Goal: Task Accomplishment & Management: Use online tool/utility

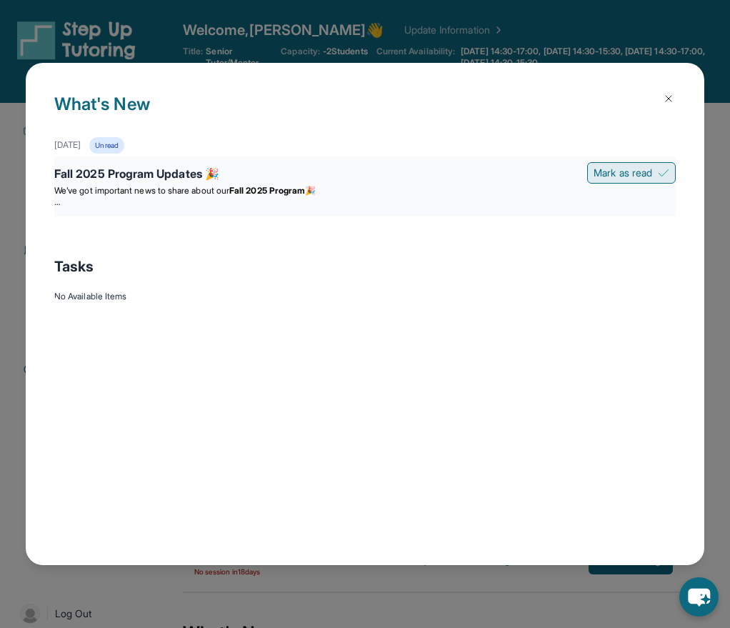
click at [636, 179] on span "Mark as read" at bounding box center [623, 173] width 59 height 14
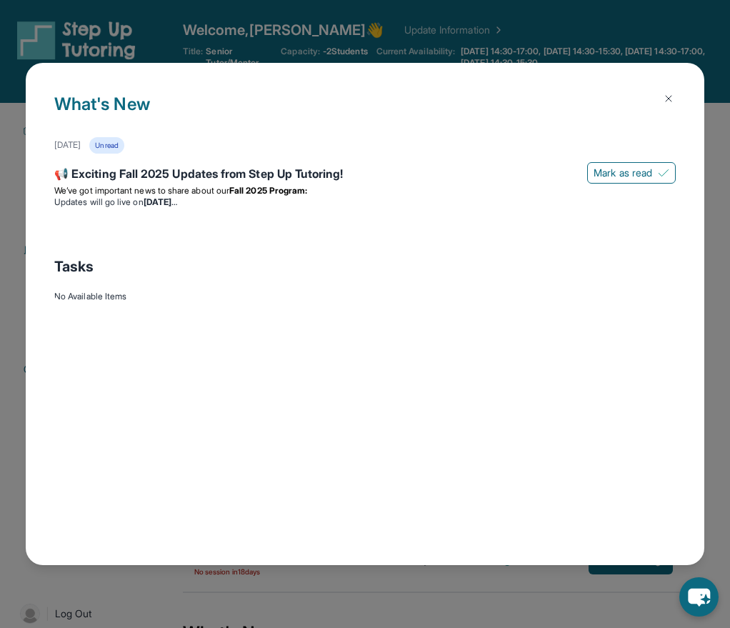
click at [659, 102] on button at bounding box center [668, 98] width 29 height 29
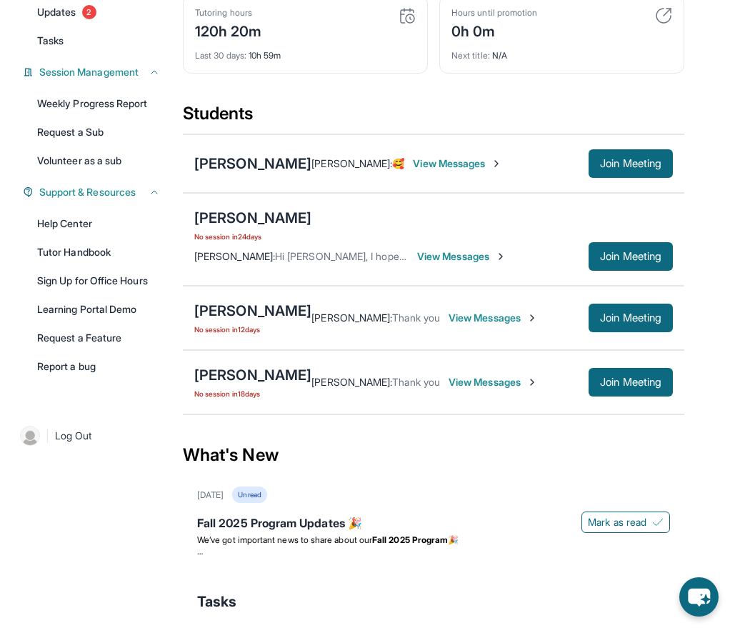
scroll to position [177, 0]
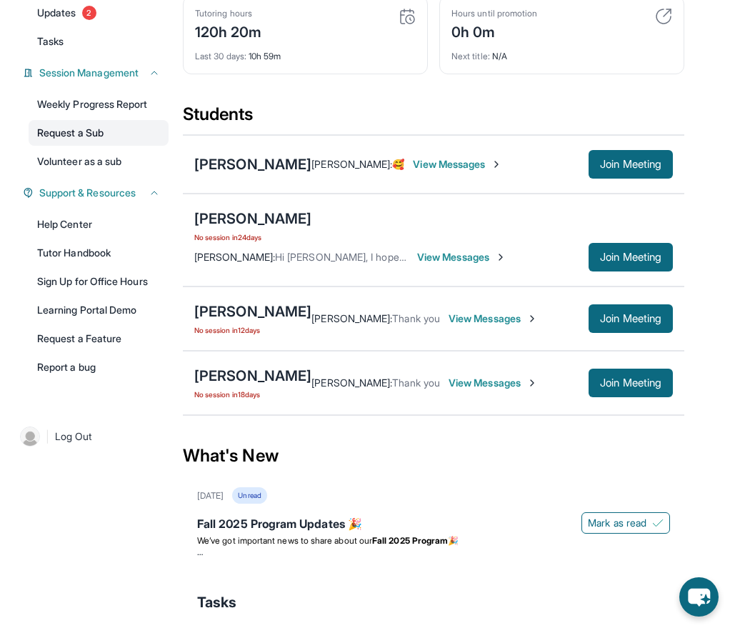
click at [119, 139] on link "Request a Sub" at bounding box center [99, 133] width 140 height 26
click at [91, 127] on link "Request a Sub" at bounding box center [99, 133] width 140 height 26
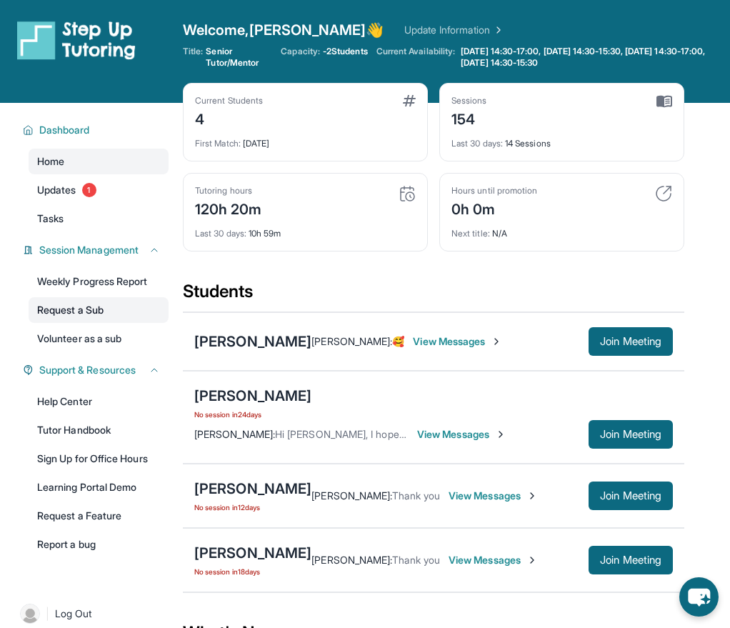
click at [94, 315] on link "Request a Sub" at bounding box center [99, 310] width 140 height 26
click at [80, 319] on link "Request a Sub" at bounding box center [99, 310] width 140 height 26
click at [122, 308] on link "Request a Sub" at bounding box center [99, 310] width 140 height 26
